Goal: Task Accomplishment & Management: Manage account settings

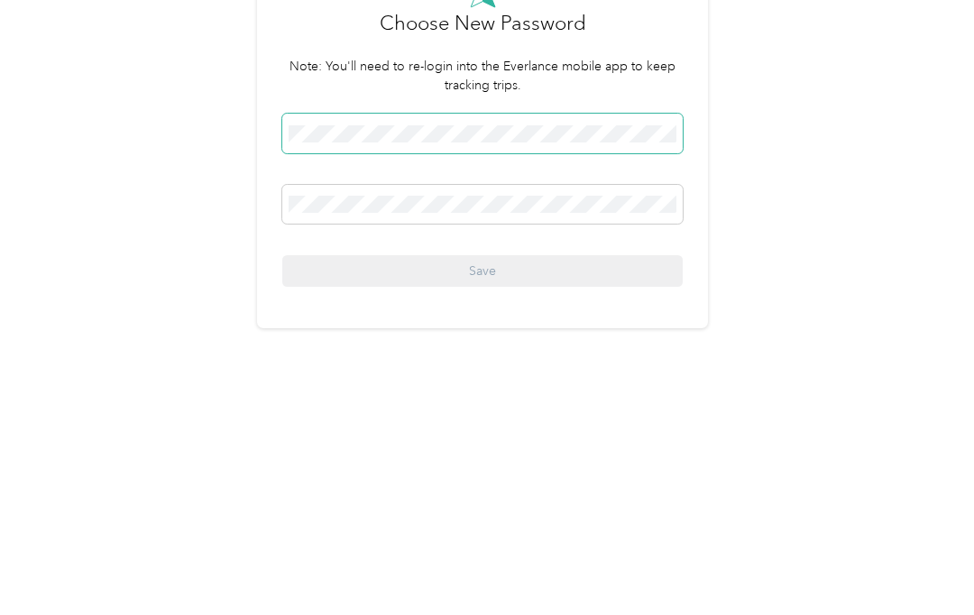
scroll to position [41, 0]
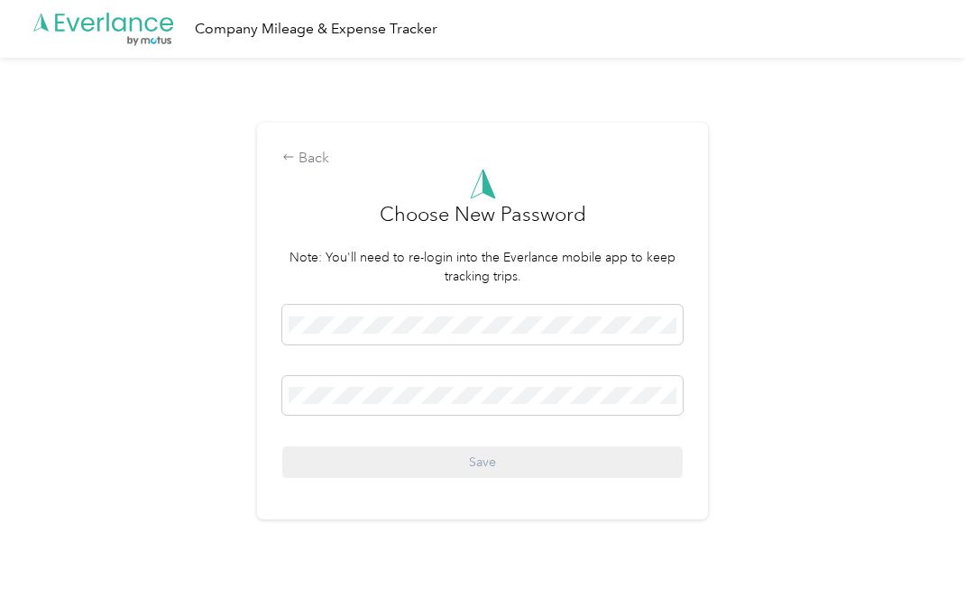
click at [460, 376] on span at bounding box center [482, 396] width 401 height 40
click at [511, 376] on span at bounding box center [482, 396] width 401 height 40
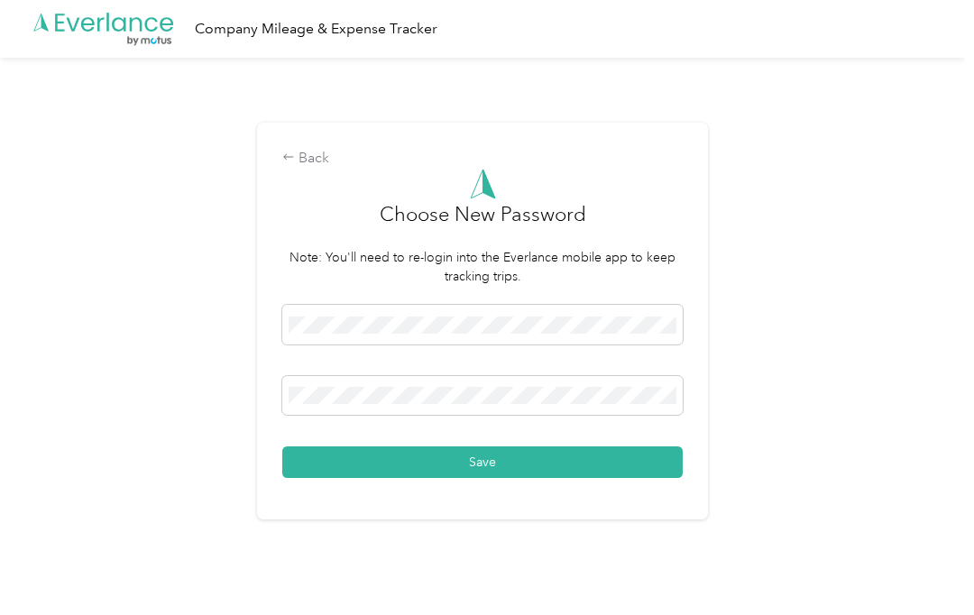
click at [562, 447] on button "Save" at bounding box center [482, 463] width 401 height 32
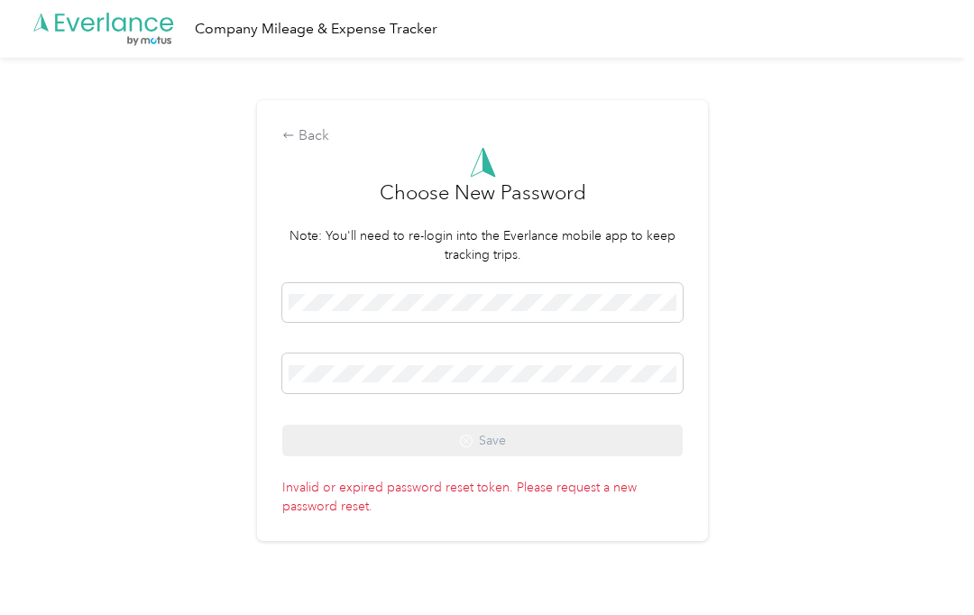
click at [319, 125] on div "Back" at bounding box center [482, 136] width 401 height 22
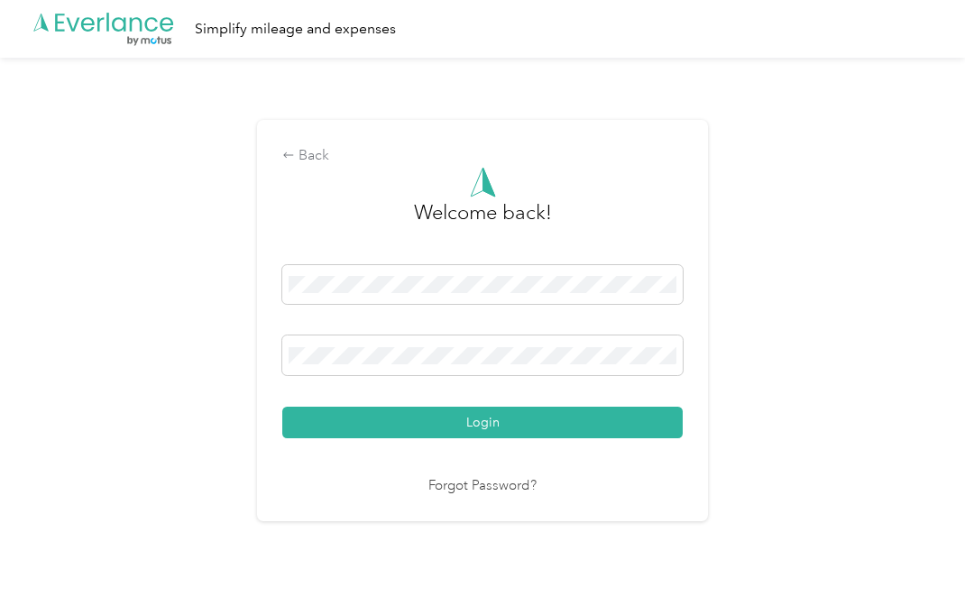
click at [495, 476] on link "Forgot Password?" at bounding box center [483, 486] width 108 height 21
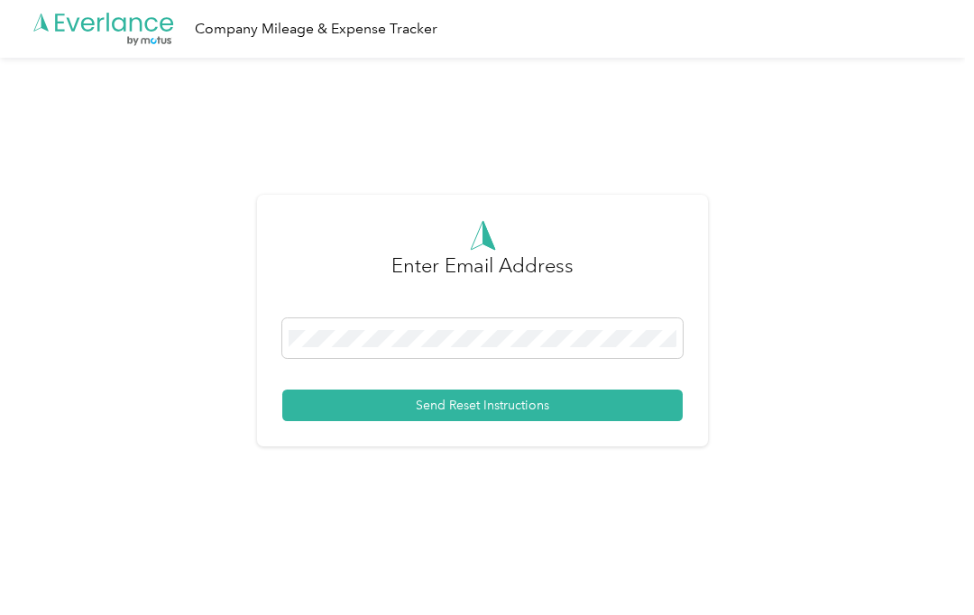
click at [513, 319] on span at bounding box center [482, 339] width 401 height 40
click at [572, 421] on button "Send Reset Instructions" at bounding box center [482, 406] width 401 height 32
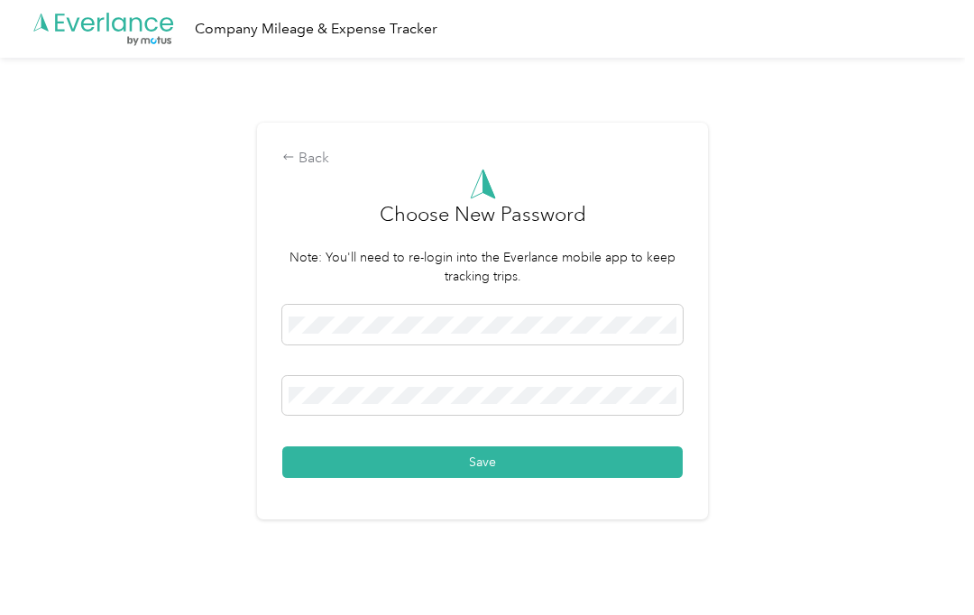
click at [537, 478] on button "Save" at bounding box center [482, 463] width 401 height 32
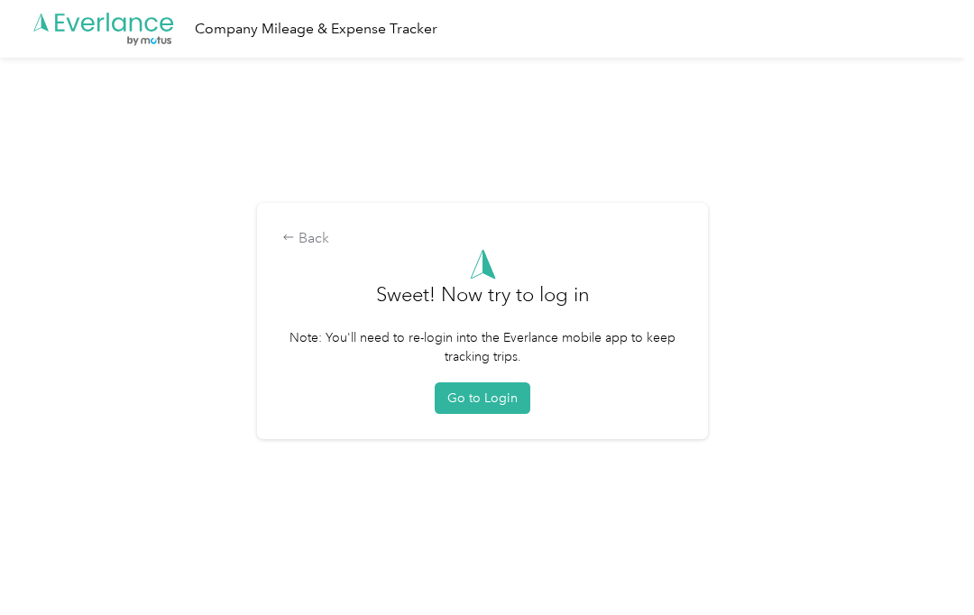
click at [892, 346] on div "Back Sweet! Now try to log in Note: You'll need to re-login into the Everlance …" at bounding box center [482, 328] width 965 height 541
click at [472, 414] on button "Go to Login" at bounding box center [483, 399] width 96 height 32
